Goal: Contribute content

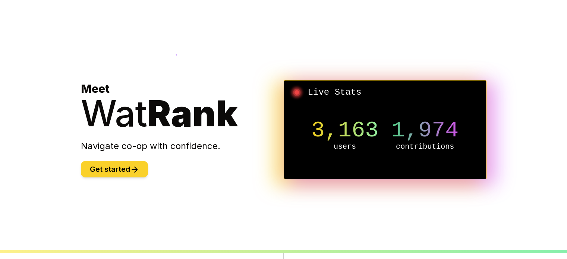
click at [133, 172] on icon at bounding box center [134, 169] width 9 height 9
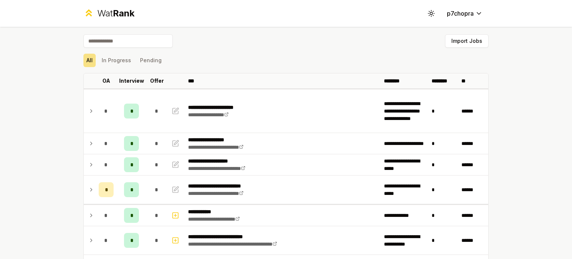
click at [269, 47] on div "Import Jobs" at bounding box center [285, 42] width 405 height 16
click at [269, 48] on div "Import Jobs" at bounding box center [285, 42] width 405 height 16
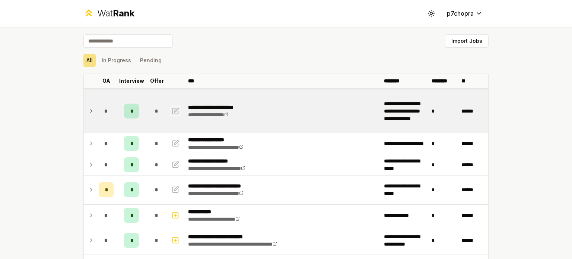
click at [172, 108] on icon "button" at bounding box center [175, 111] width 7 height 9
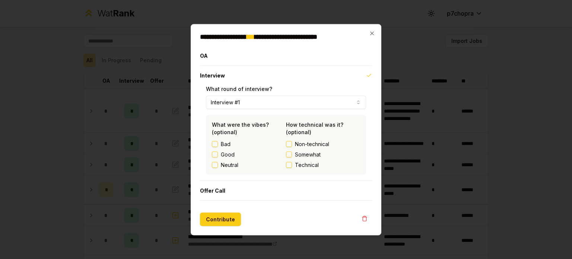
click at [228, 163] on label "Neutral" at bounding box center [230, 164] width 18 height 7
click at [218, 163] on button "Neutral" at bounding box center [215, 165] width 6 height 6
click at [250, 189] on button "Offer Call" at bounding box center [286, 190] width 172 height 19
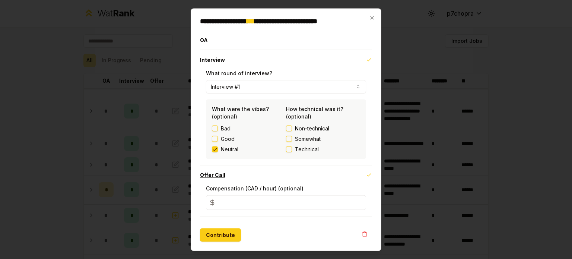
click at [255, 174] on button "Offer Call" at bounding box center [286, 174] width 172 height 19
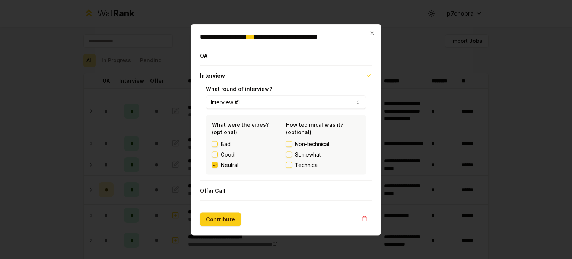
click at [305, 153] on span "Somewhat" at bounding box center [308, 154] width 26 height 7
click at [292, 153] on button "Somewhat" at bounding box center [289, 154] width 6 height 6
click at [230, 217] on button "Contribute" at bounding box center [220, 218] width 41 height 13
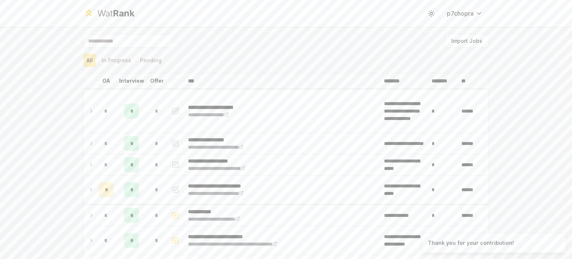
click at [278, 67] on div "All In Progress Pending" at bounding box center [285, 60] width 405 height 19
click at [154, 149] on div "*" at bounding box center [156, 143] width 15 height 15
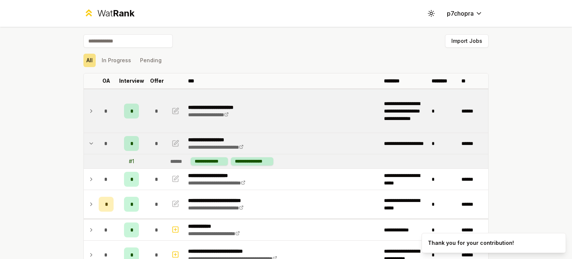
click at [156, 121] on td "*" at bounding box center [156, 110] width 21 height 43
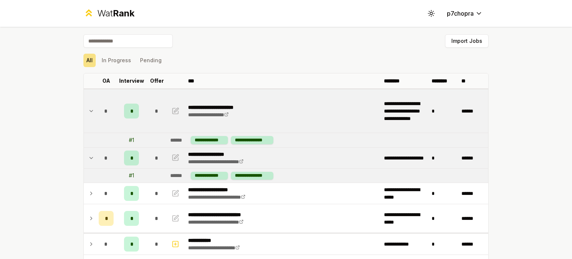
click at [155, 124] on td "*" at bounding box center [156, 110] width 21 height 43
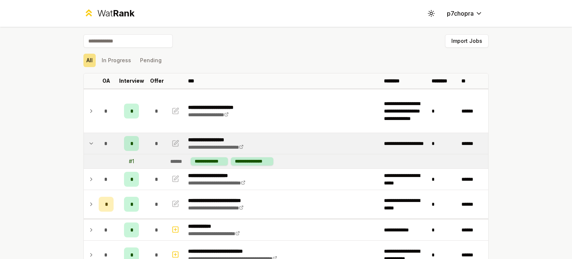
click at [155, 137] on div "*" at bounding box center [156, 143] width 15 height 15
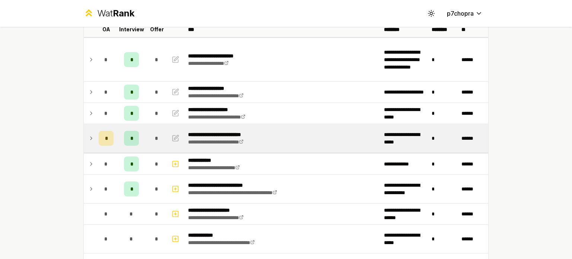
scroll to position [62, 0]
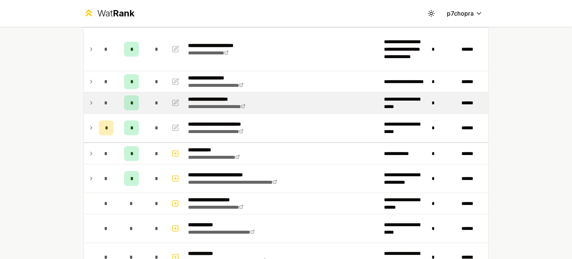
click at [157, 105] on div "*" at bounding box center [156, 102] width 15 height 15
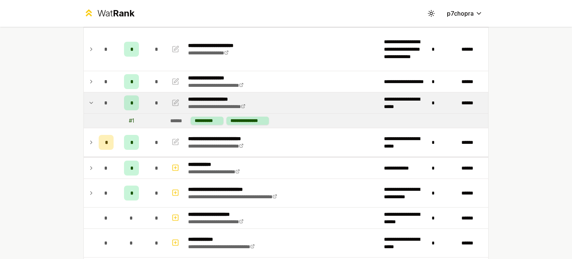
click at [157, 105] on div "*" at bounding box center [156, 102] width 15 height 15
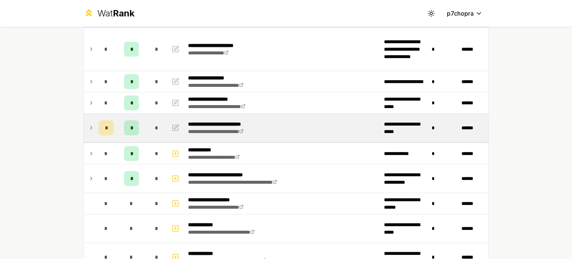
click at [156, 132] on div "*" at bounding box center [156, 127] width 15 height 15
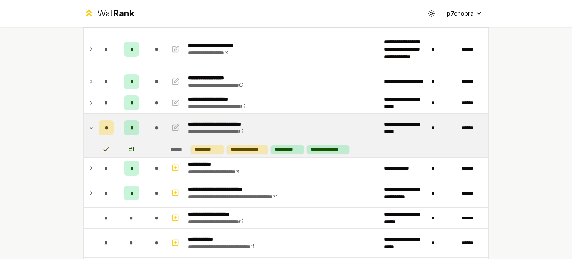
click at [156, 132] on div "*" at bounding box center [156, 127] width 15 height 15
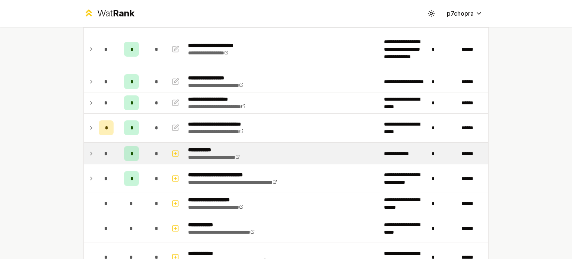
click at [155, 150] on span "*" at bounding box center [156, 153] width 3 height 7
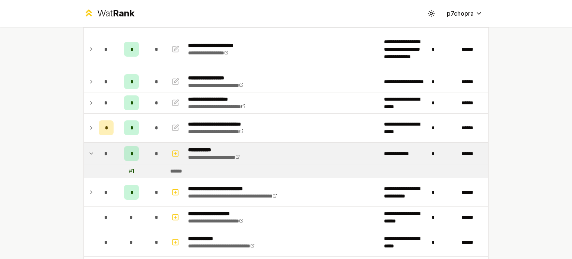
click at [155, 150] on span "*" at bounding box center [156, 153] width 3 height 7
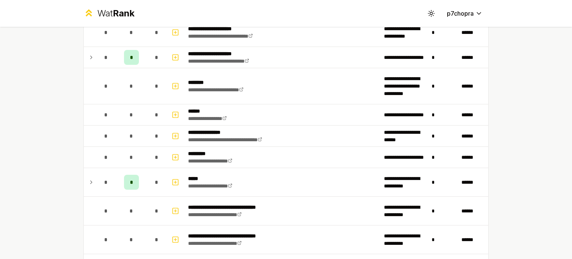
scroll to position [435, 0]
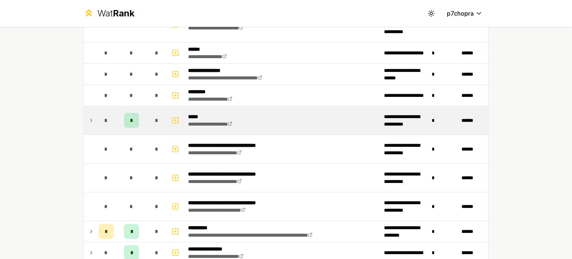
click at [155, 117] on span "*" at bounding box center [156, 120] width 3 height 7
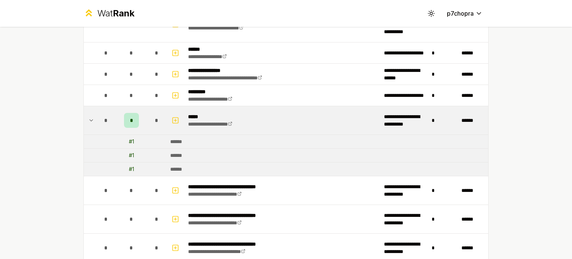
click at [155, 117] on span "*" at bounding box center [156, 120] width 3 height 7
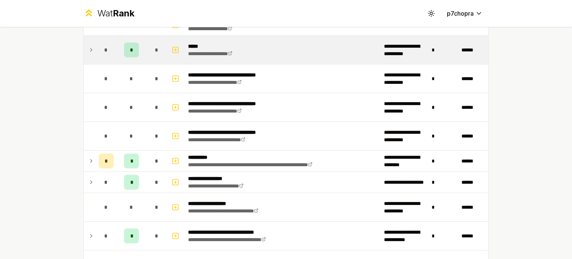
scroll to position [559, 0]
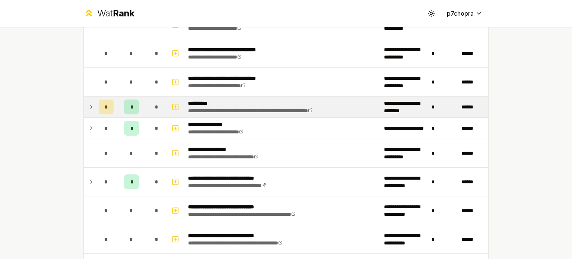
click at [156, 110] on div "*" at bounding box center [156, 106] width 15 height 15
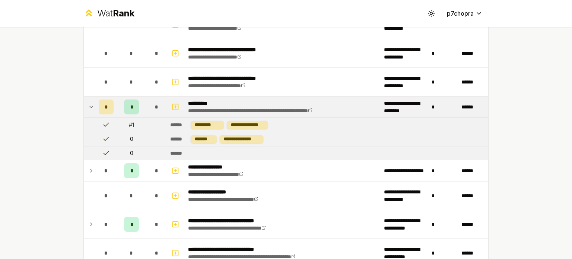
click at [156, 110] on div "*" at bounding box center [156, 106] width 15 height 15
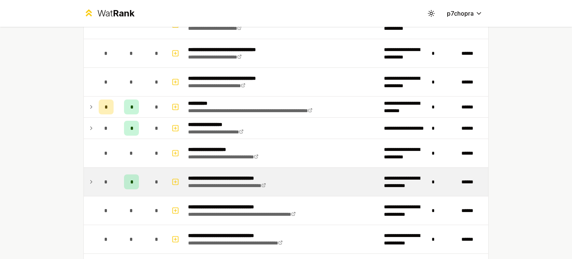
click at [157, 185] on div "*" at bounding box center [156, 181] width 15 height 15
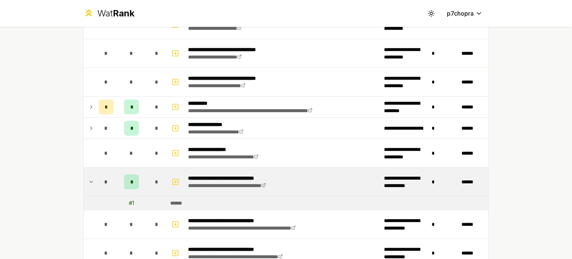
click at [157, 185] on div "*" at bounding box center [156, 181] width 15 height 15
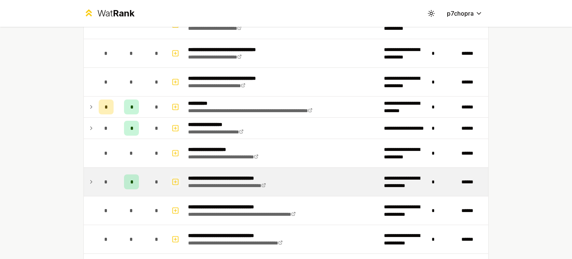
click at [175, 180] on rect "button" at bounding box center [176, 182] width 6 height 6
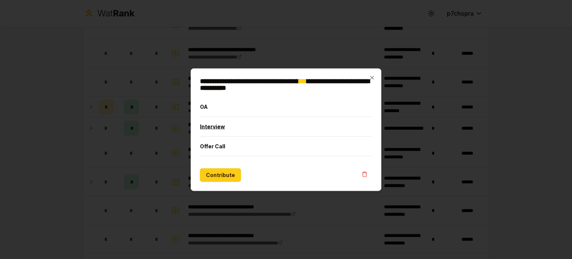
click at [218, 129] on button "Interview" at bounding box center [286, 126] width 172 height 19
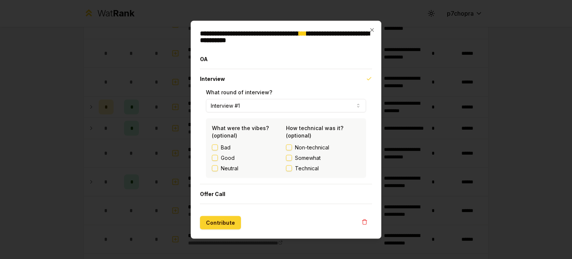
click at [215, 216] on button "Contribute" at bounding box center [220, 222] width 41 height 13
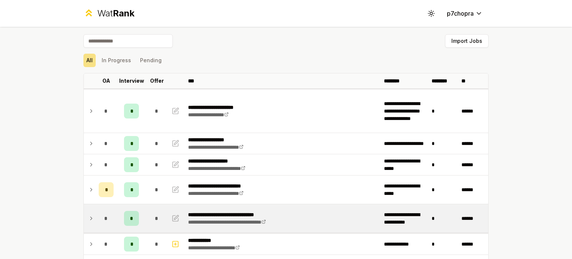
scroll to position [124, 0]
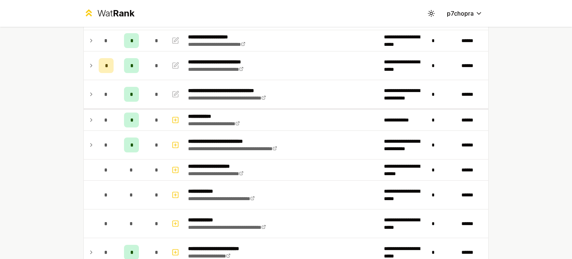
click at [34, 101] on div "**********" at bounding box center [286, 129] width 572 height 259
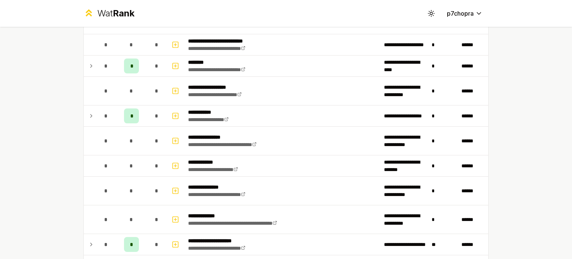
scroll to position [932, 0]
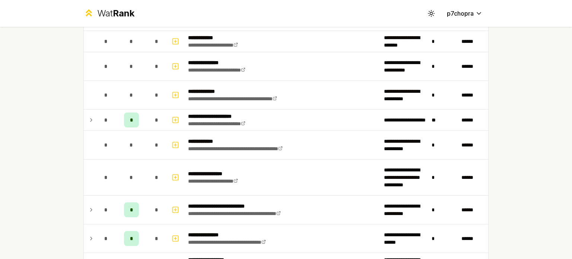
click at [58, 110] on div "**********" at bounding box center [286, 129] width 572 height 259
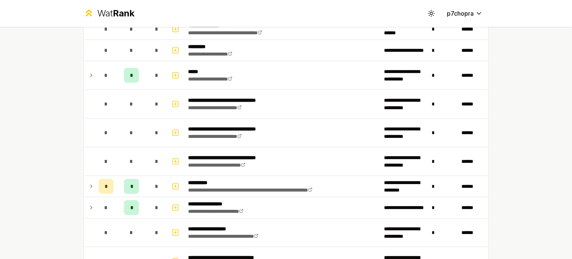
scroll to position [322, 0]
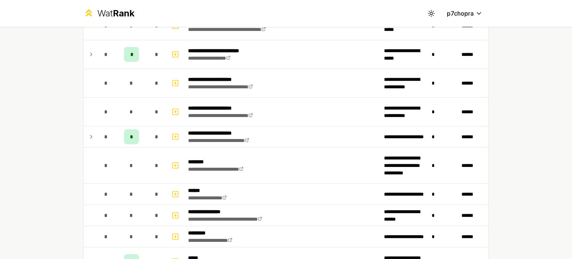
click at [58, 110] on div "**********" at bounding box center [286, 129] width 572 height 259
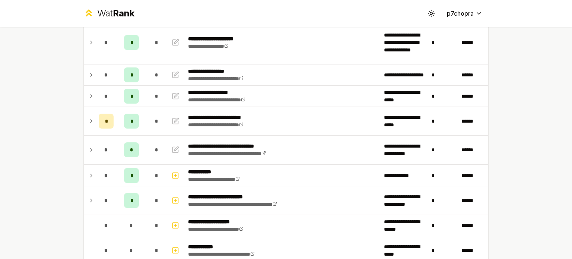
scroll to position [0, 0]
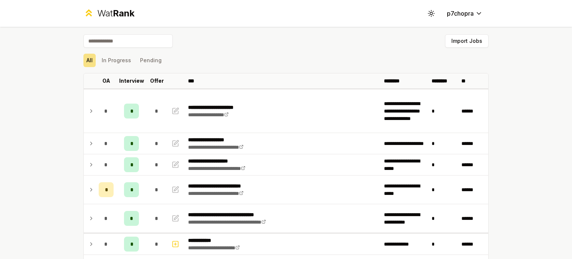
click at [63, 148] on div "**********" at bounding box center [286, 129] width 572 height 259
click at [63, 146] on div "**********" at bounding box center [286, 129] width 572 height 259
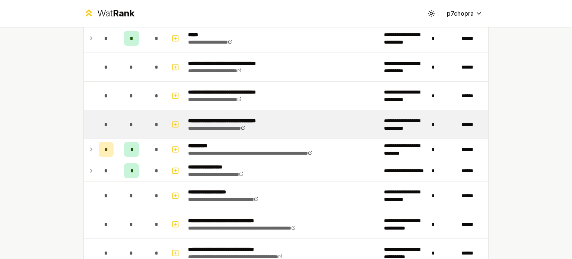
scroll to position [559, 0]
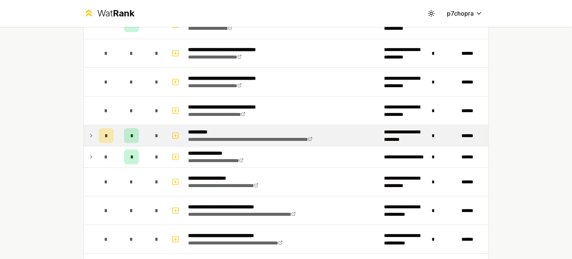
click at [146, 140] on td "*" at bounding box center [156, 135] width 21 height 21
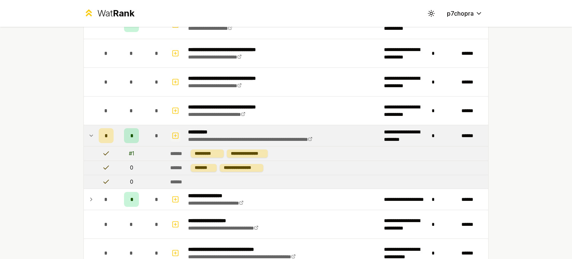
click at [173, 135] on icon "button" at bounding box center [175, 135] width 7 height 9
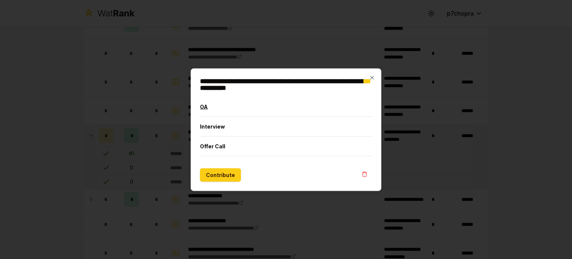
click at [211, 114] on button "OA" at bounding box center [286, 106] width 172 height 19
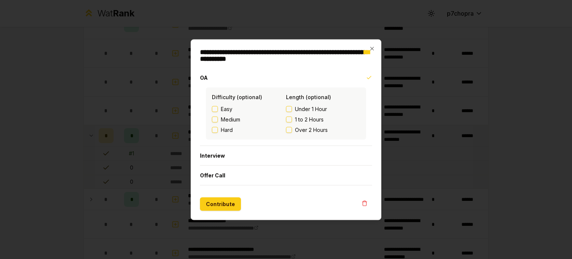
click at [221, 196] on form "OA Difficulty (optional) Easy Medium Hard Length (optional) Under 1 Hour 1 to 2…" at bounding box center [286, 139] width 172 height 143
click at [221, 202] on button "Contribute" at bounding box center [220, 203] width 41 height 13
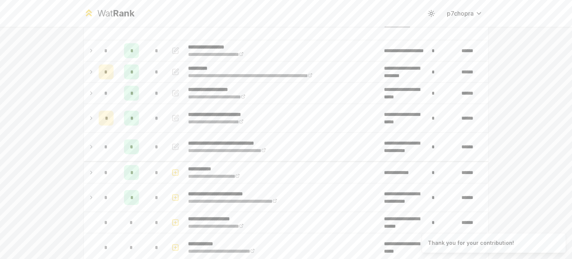
scroll to position [0, 0]
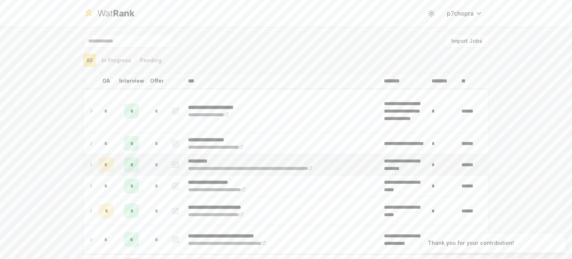
click at [146, 170] on td "*" at bounding box center [156, 164] width 21 height 21
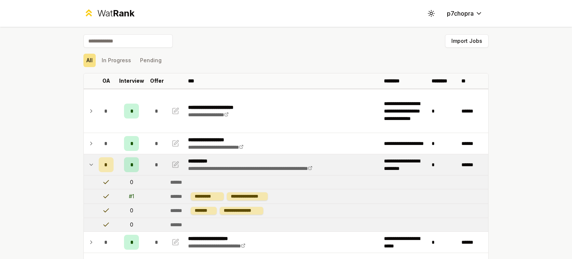
click at [149, 169] on div "*" at bounding box center [156, 164] width 15 height 15
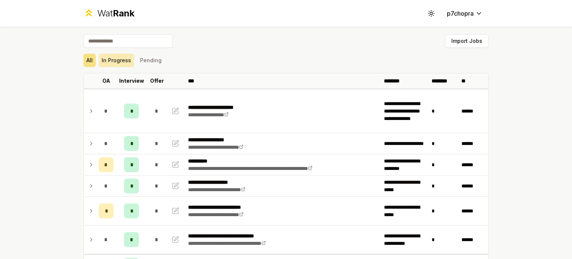
click at [127, 64] on button "In Progress" at bounding box center [116, 60] width 35 height 13
click at [91, 64] on button "All" at bounding box center [89, 60] width 12 height 13
